Goal: Information Seeking & Learning: Learn about a topic

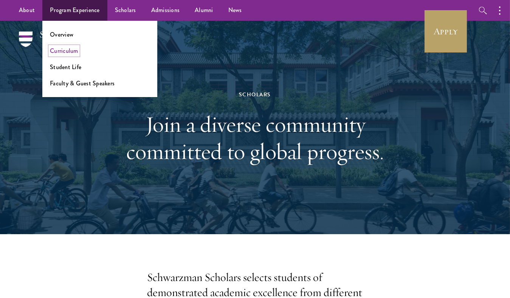
click at [73, 53] on link "Curriculum" at bounding box center [64, 50] width 28 height 9
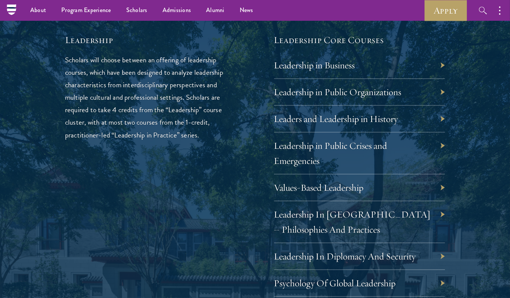
scroll to position [1237, 0]
click at [298, 187] on link "Values-Based Leadership" at bounding box center [325, 188] width 90 height 12
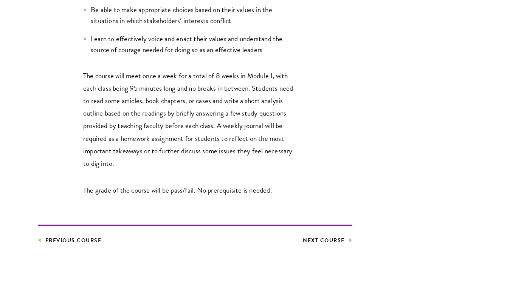
scroll to position [549, 0]
